Goal: Find specific fact: Find contact information

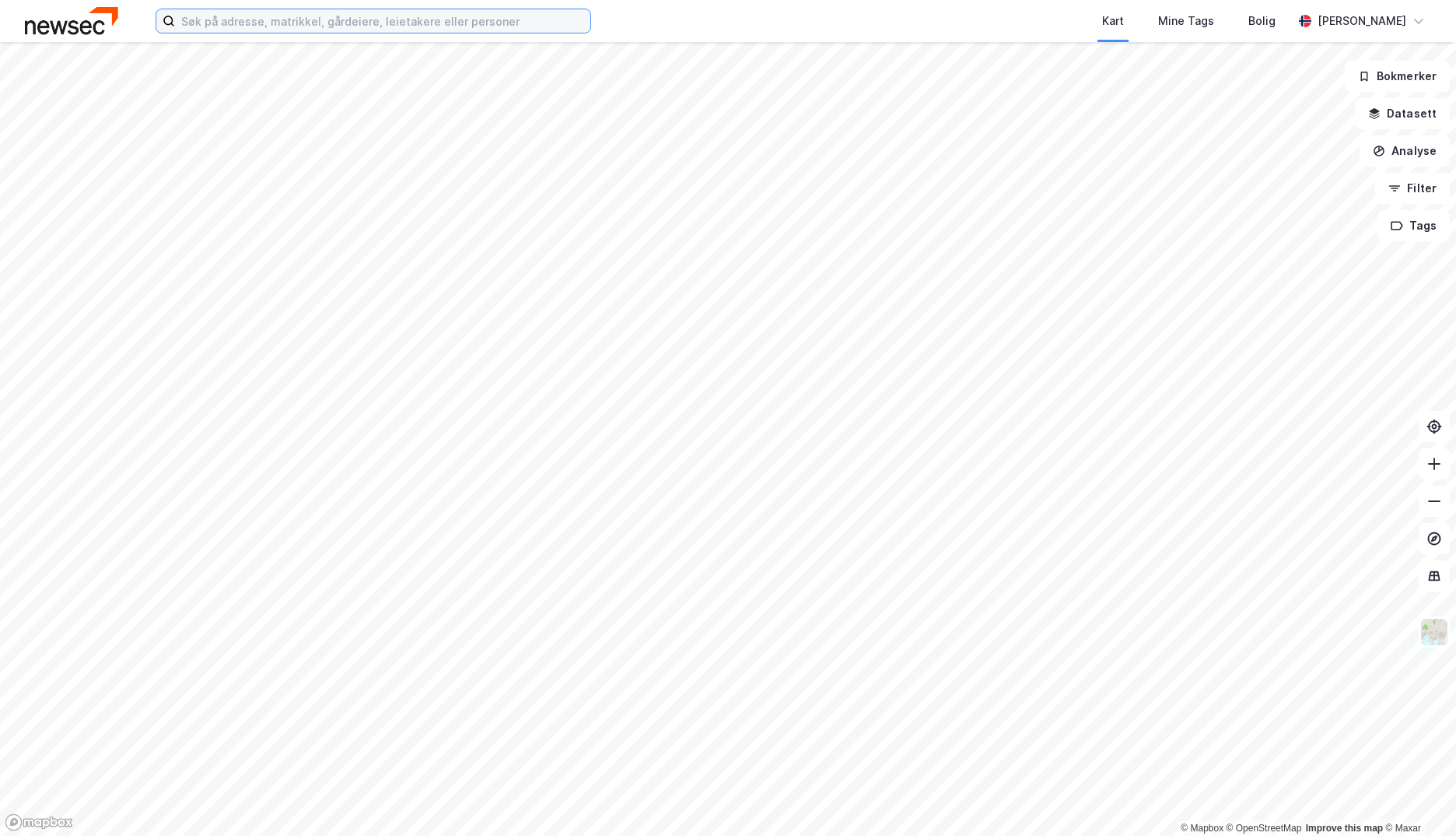
click at [225, 17] on input at bounding box center [382, 21] width 415 height 24
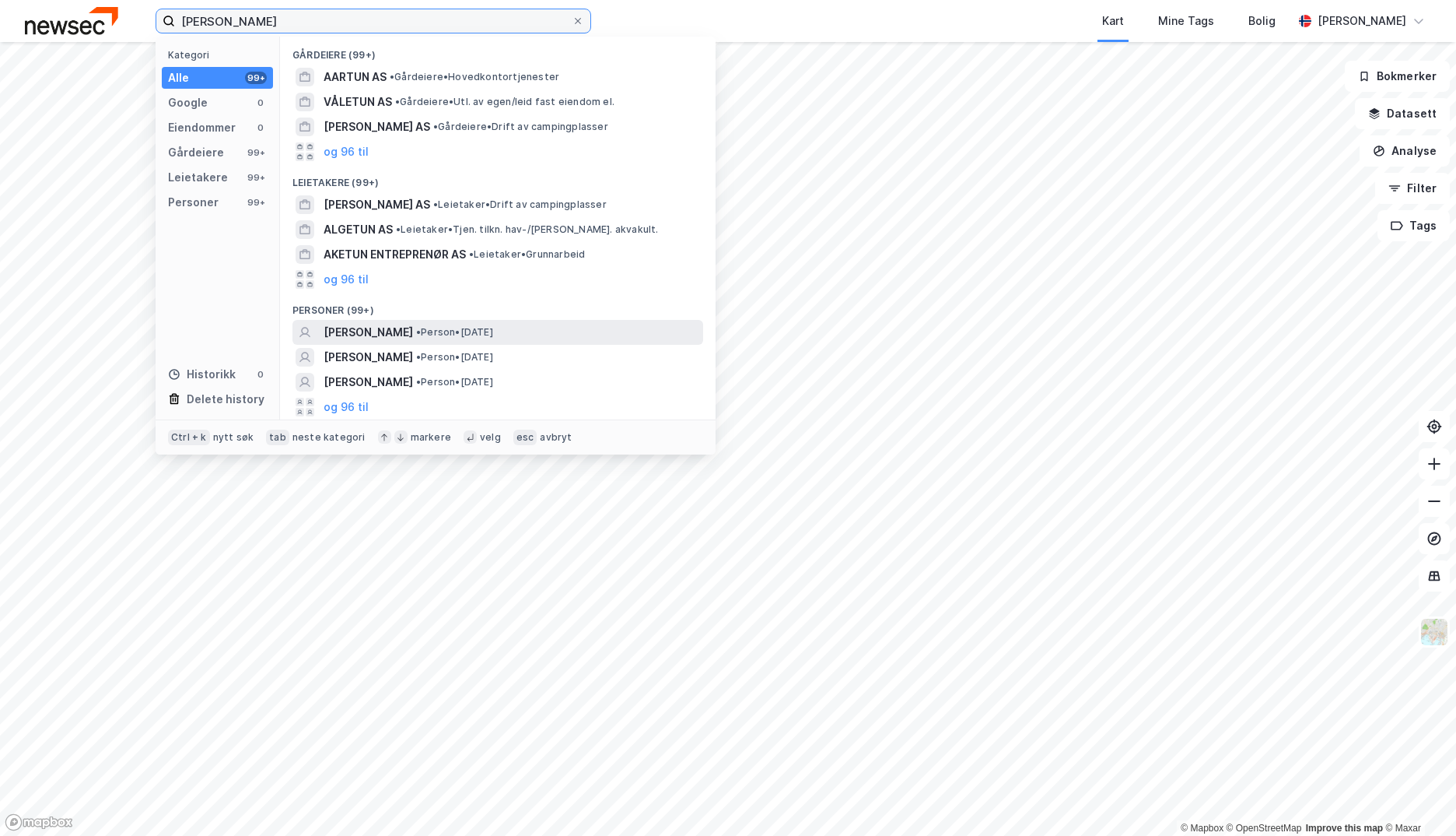
type input "[PERSON_NAME]"
click at [591, 332] on div "[PERSON_NAME] • Person • [DATE]" at bounding box center [512, 333] width 377 height 19
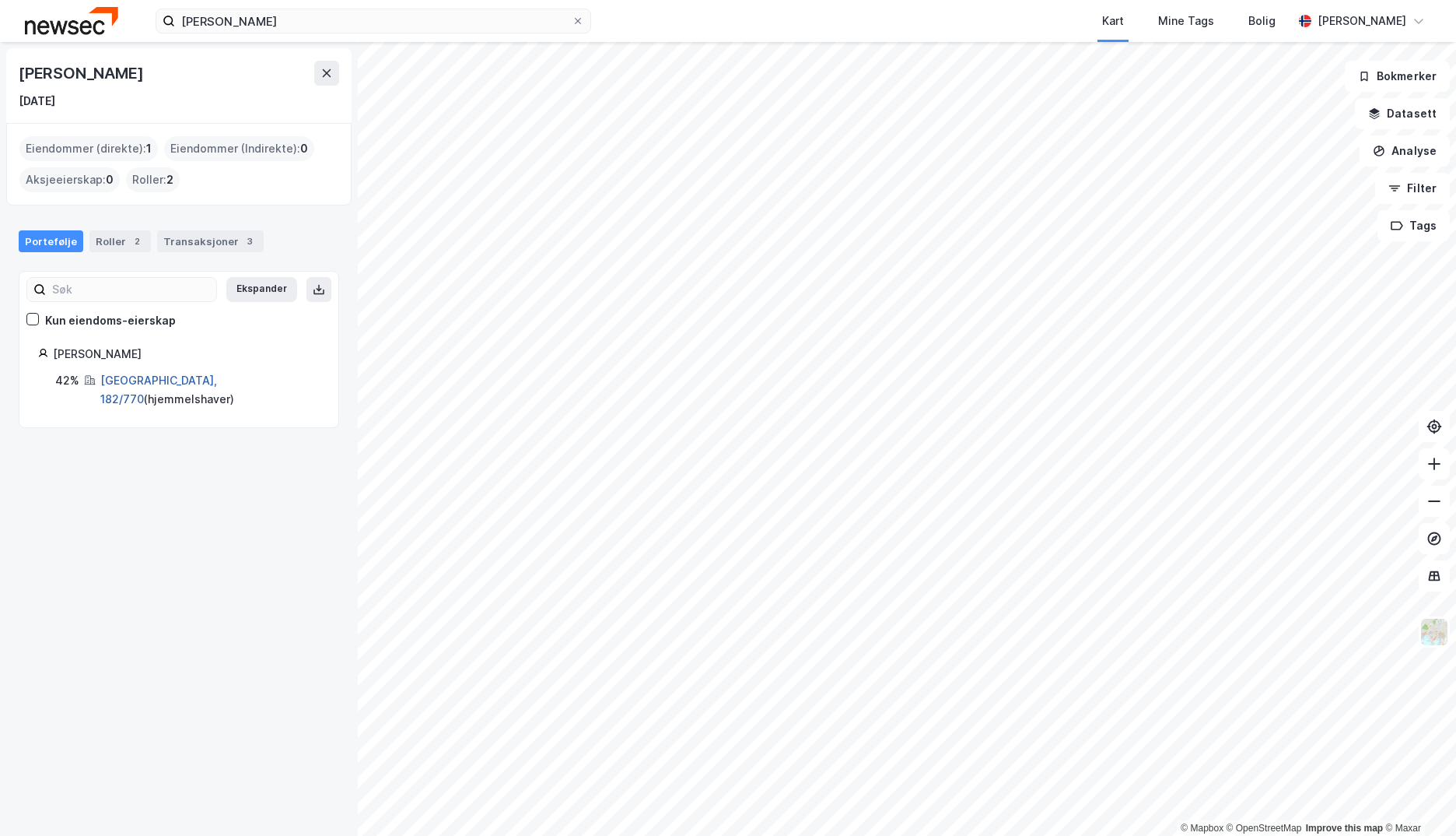
click at [107, 381] on link "[GEOGRAPHIC_DATA], 182/770" at bounding box center [158, 390] width 117 height 32
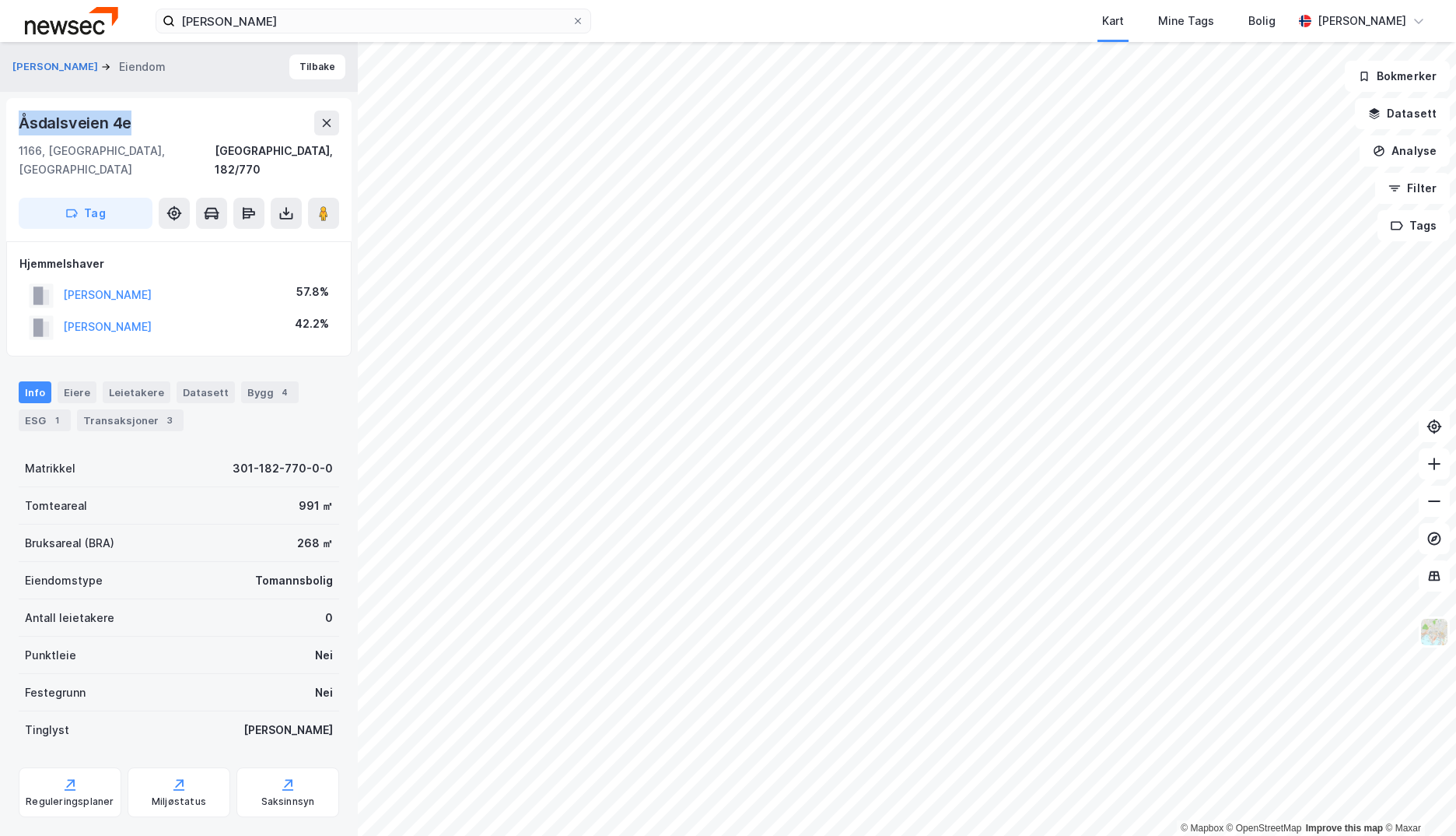
drag, startPoint x: 149, startPoint y: 125, endPoint x: 6, endPoint y: 125, distance: 143.0
click at [6, 125] on div "[PERSON_NAME] [STREET_ADDRESS], 182/770 Tag Hjemmelshaver [PERSON_NAME] 57.8% […" at bounding box center [179, 439] width 358 height 794
copy div "Åsdalsveien 4e"
